Goal: Task Accomplishment & Management: Use online tool/utility

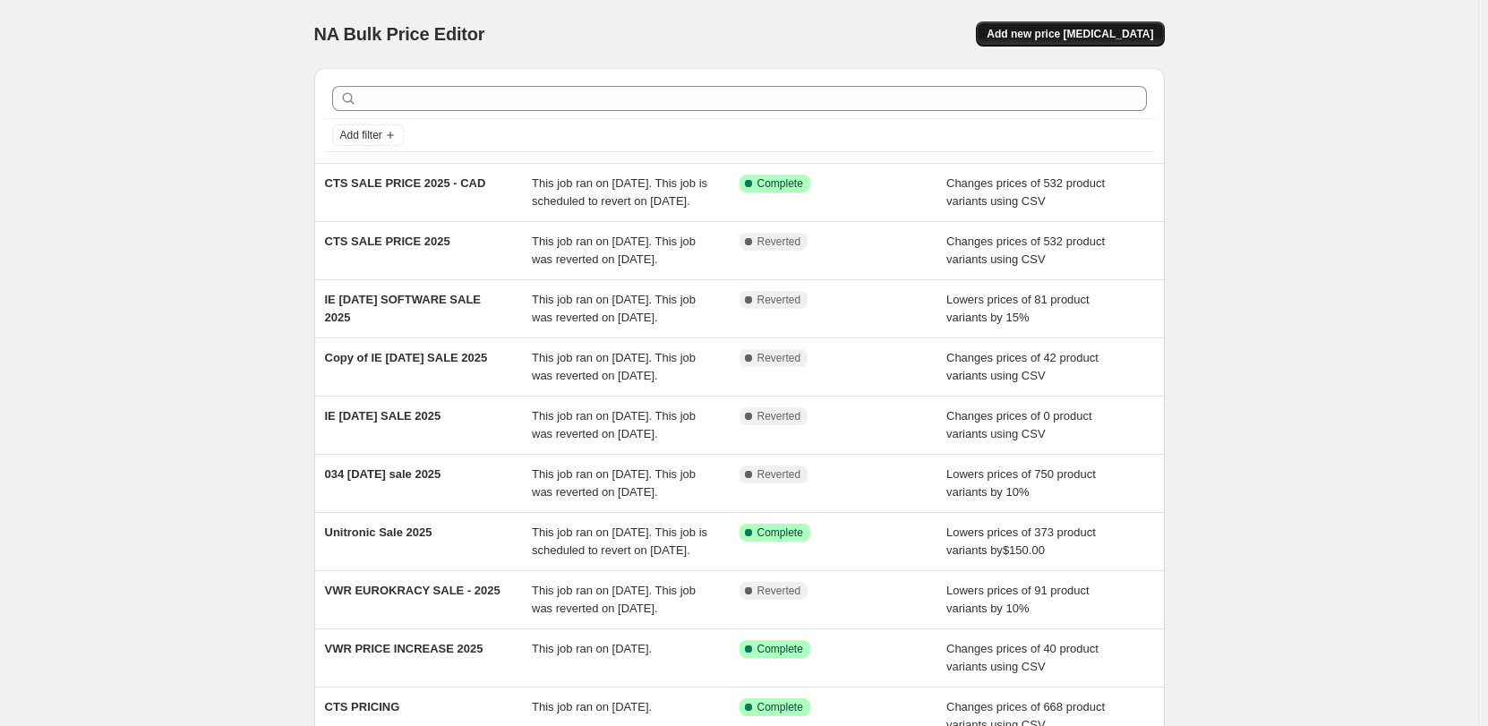
click at [1116, 32] on span "Add new price [MEDICAL_DATA]" at bounding box center [1069, 34] width 166 height 14
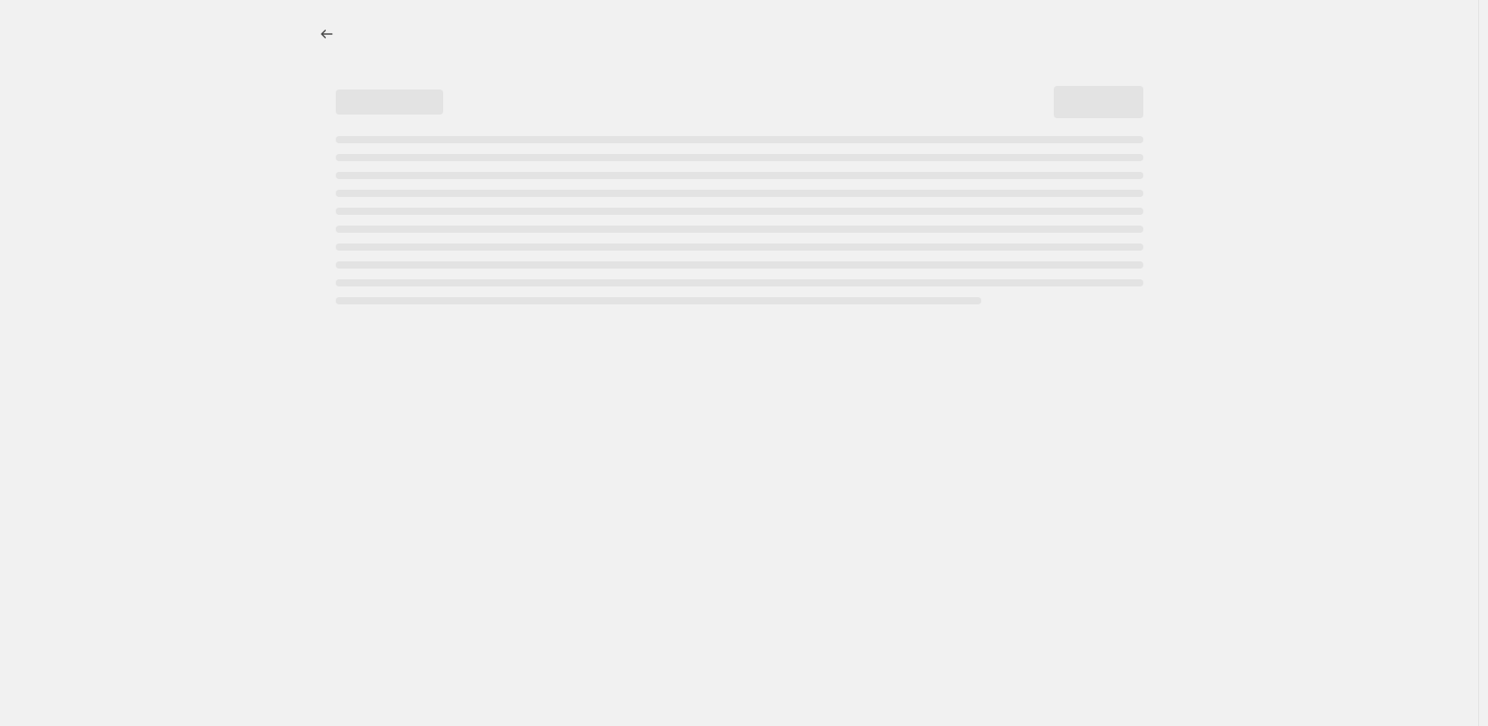
select select "percentage"
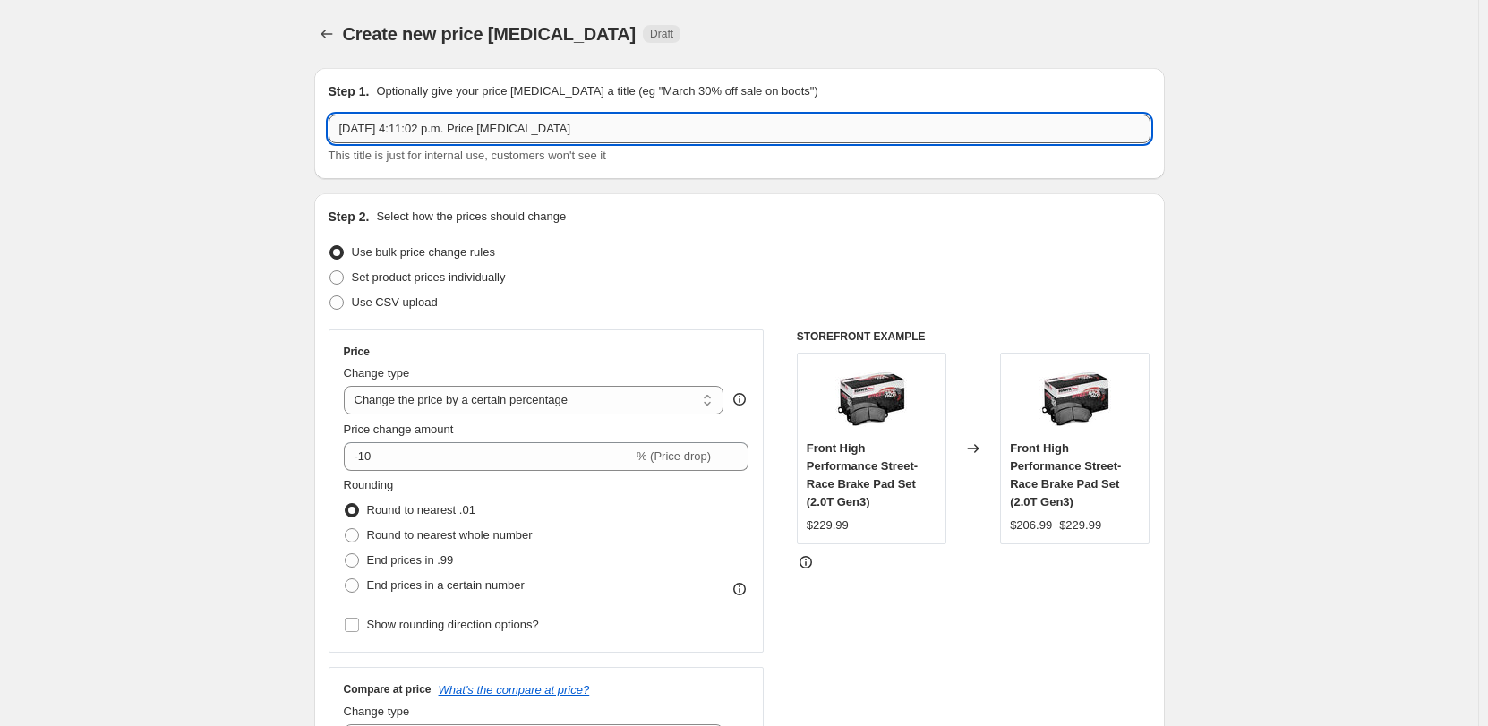
click at [484, 138] on input "[DATE] 4:11:02 p.m. Price [MEDICAL_DATA]" at bounding box center [739, 129] width 822 height 29
click at [484, 137] on input "[DATE] 4:11:02 p.m. Price [MEDICAL_DATA]" at bounding box center [739, 129] width 822 height 29
type input "034 price increase [DATE]"
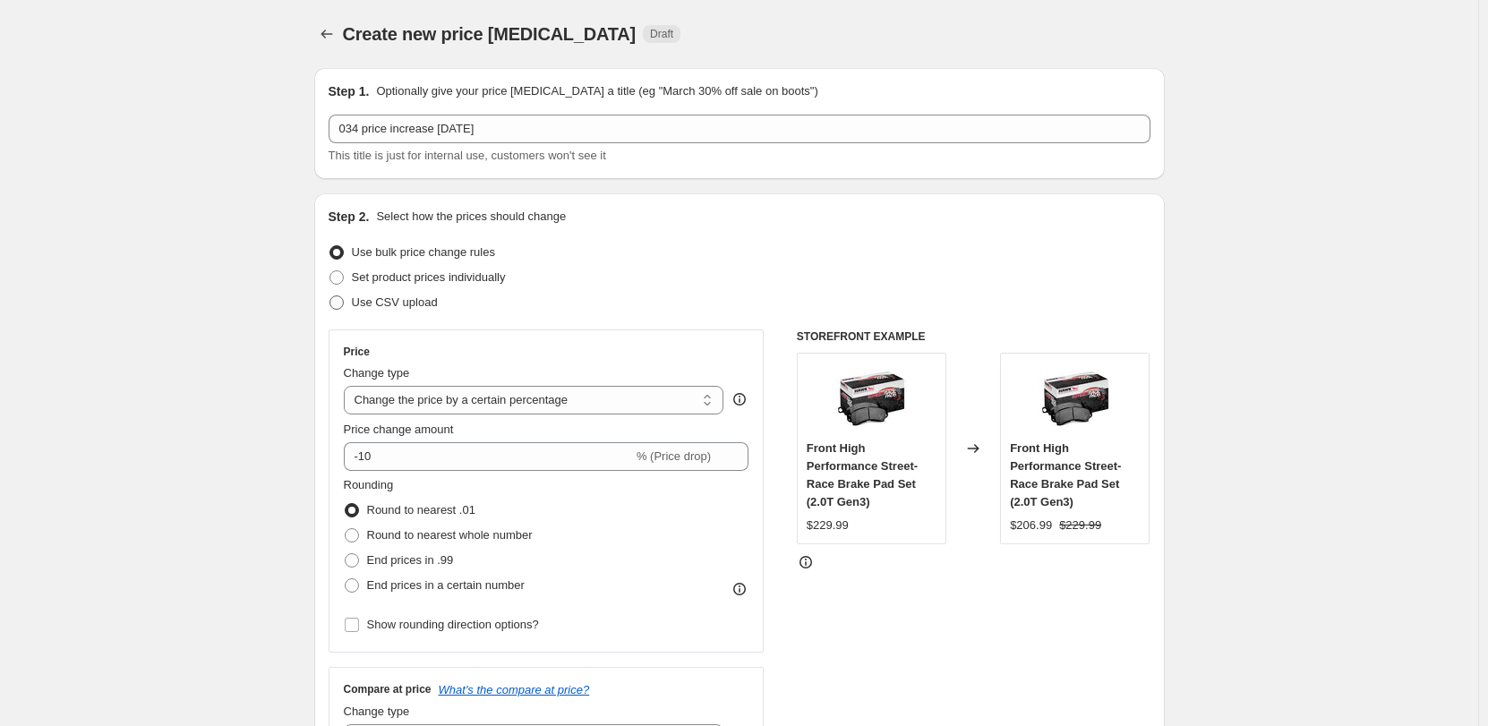
click at [424, 308] on span "Use CSV upload" at bounding box center [395, 301] width 86 height 13
click at [330, 296] on input "Use CSV upload" at bounding box center [329, 295] width 1 height 1
radio input "true"
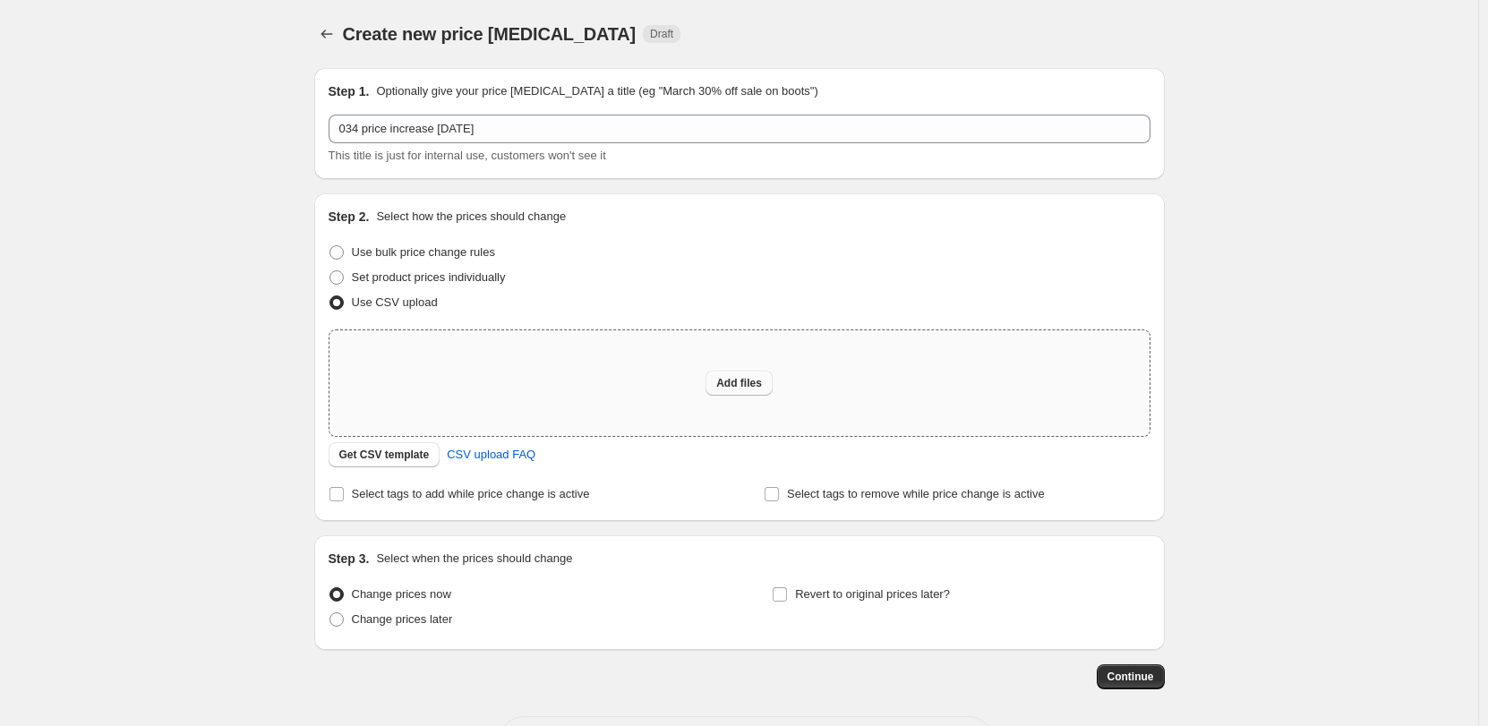
click at [738, 376] on button "Add files" at bounding box center [738, 383] width 67 height 25
type input "C:\fakepath\(DEALER SHARE) 034Motorsport Tier 1-4 Price List [DATE].xlsx - Shee…"
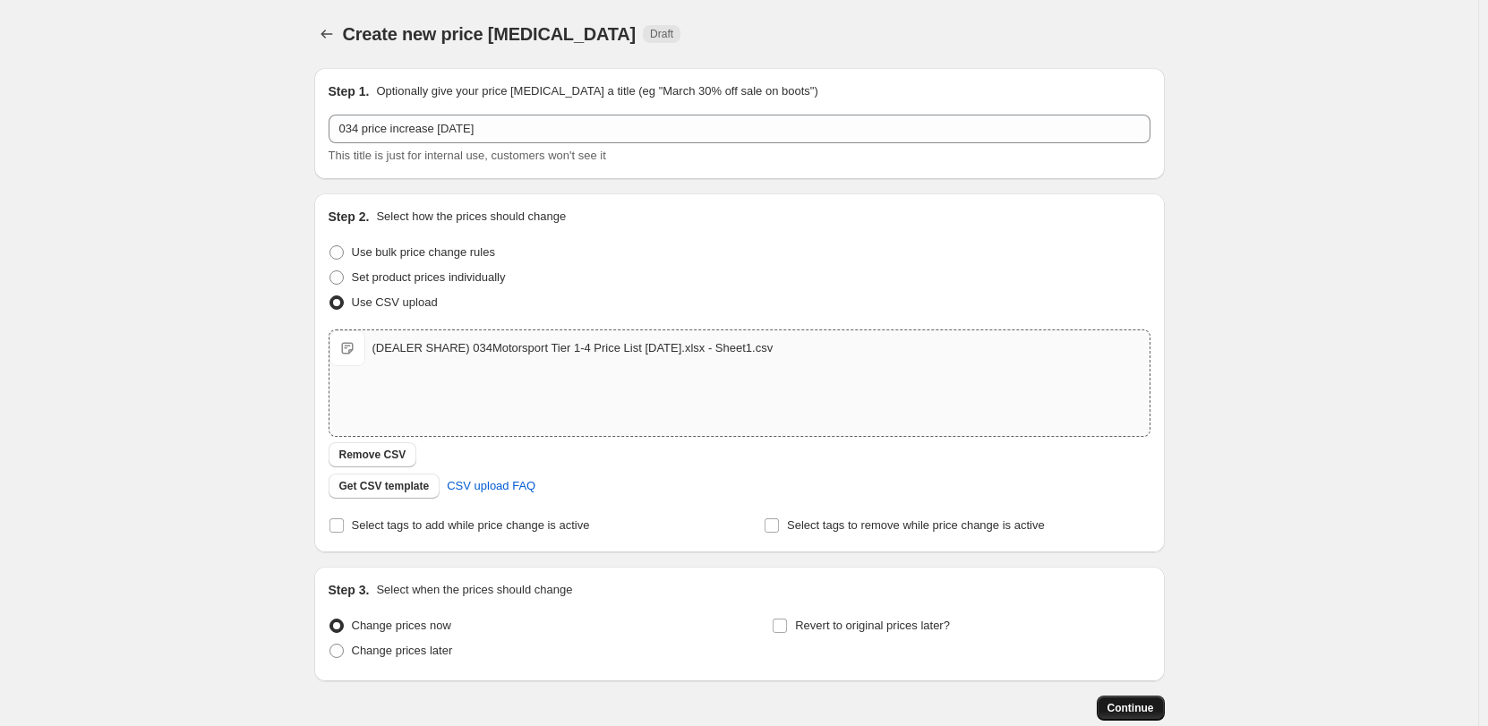
click at [1136, 705] on span "Continue" at bounding box center [1130, 708] width 47 height 14
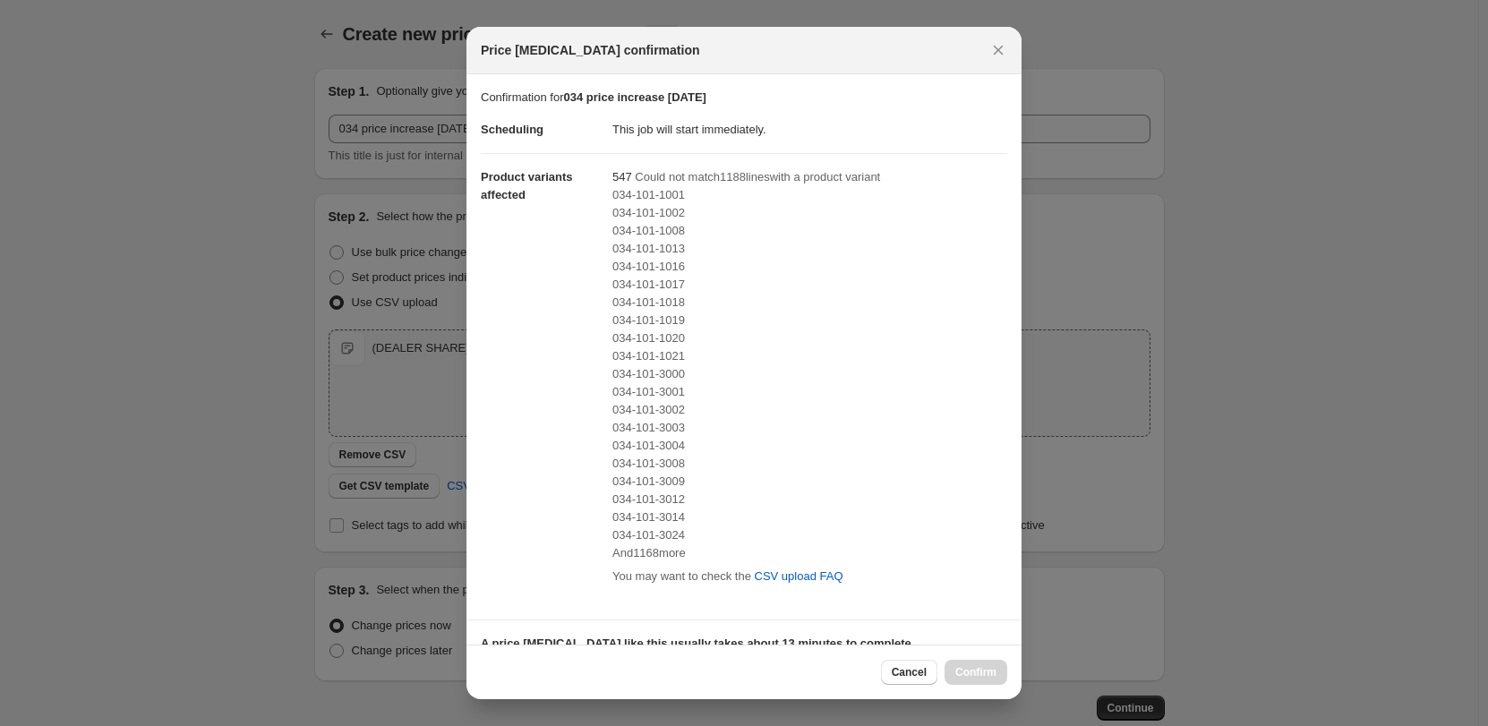
scroll to position [269, 0]
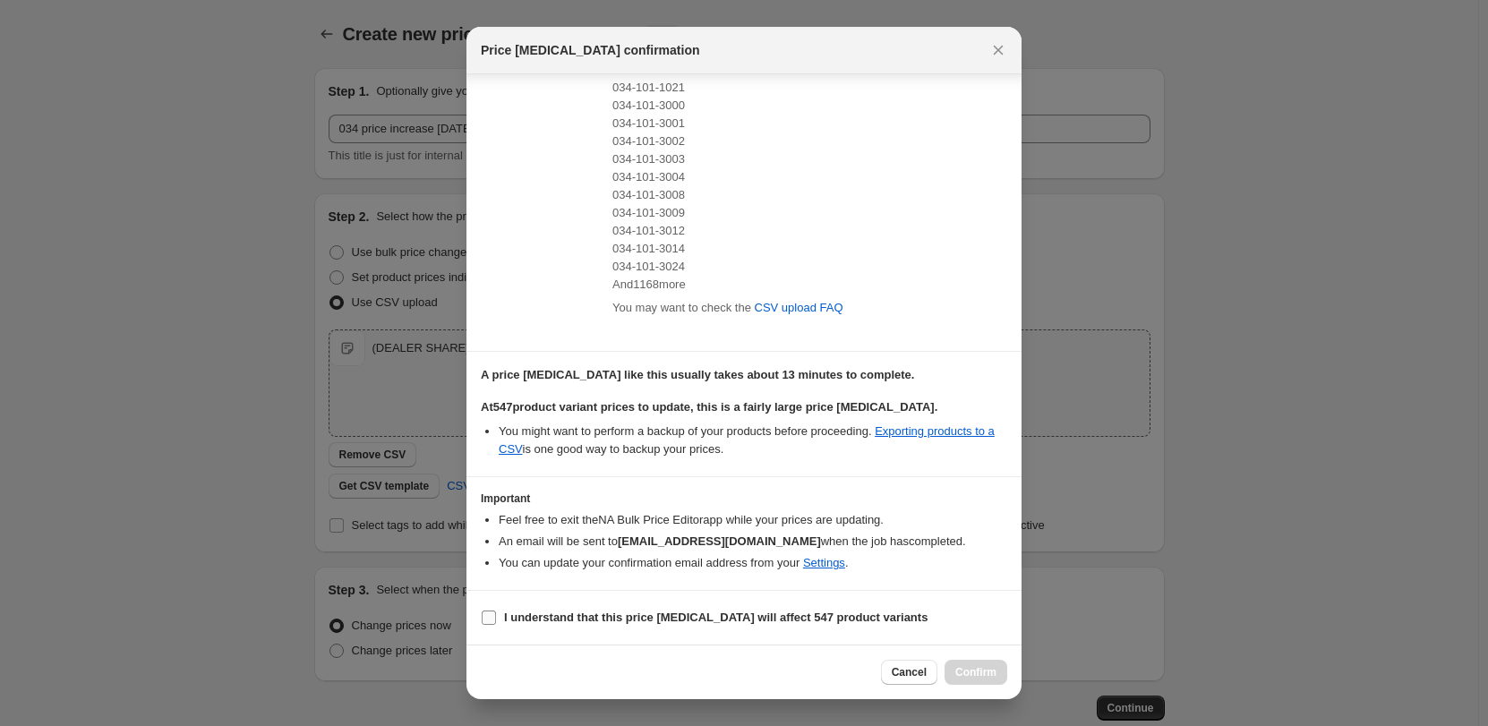
click at [525, 617] on b "I understand that this price [MEDICAL_DATA] will affect 547 product variants" at bounding box center [715, 616] width 423 height 13
click at [496, 617] on input "I understand that this price [MEDICAL_DATA] will affect 547 product variants" at bounding box center [489, 617] width 14 height 14
checkbox input "true"
click at [985, 676] on span "Confirm" at bounding box center [975, 672] width 41 height 14
